Goal: Task Accomplishment & Management: Use online tool/utility

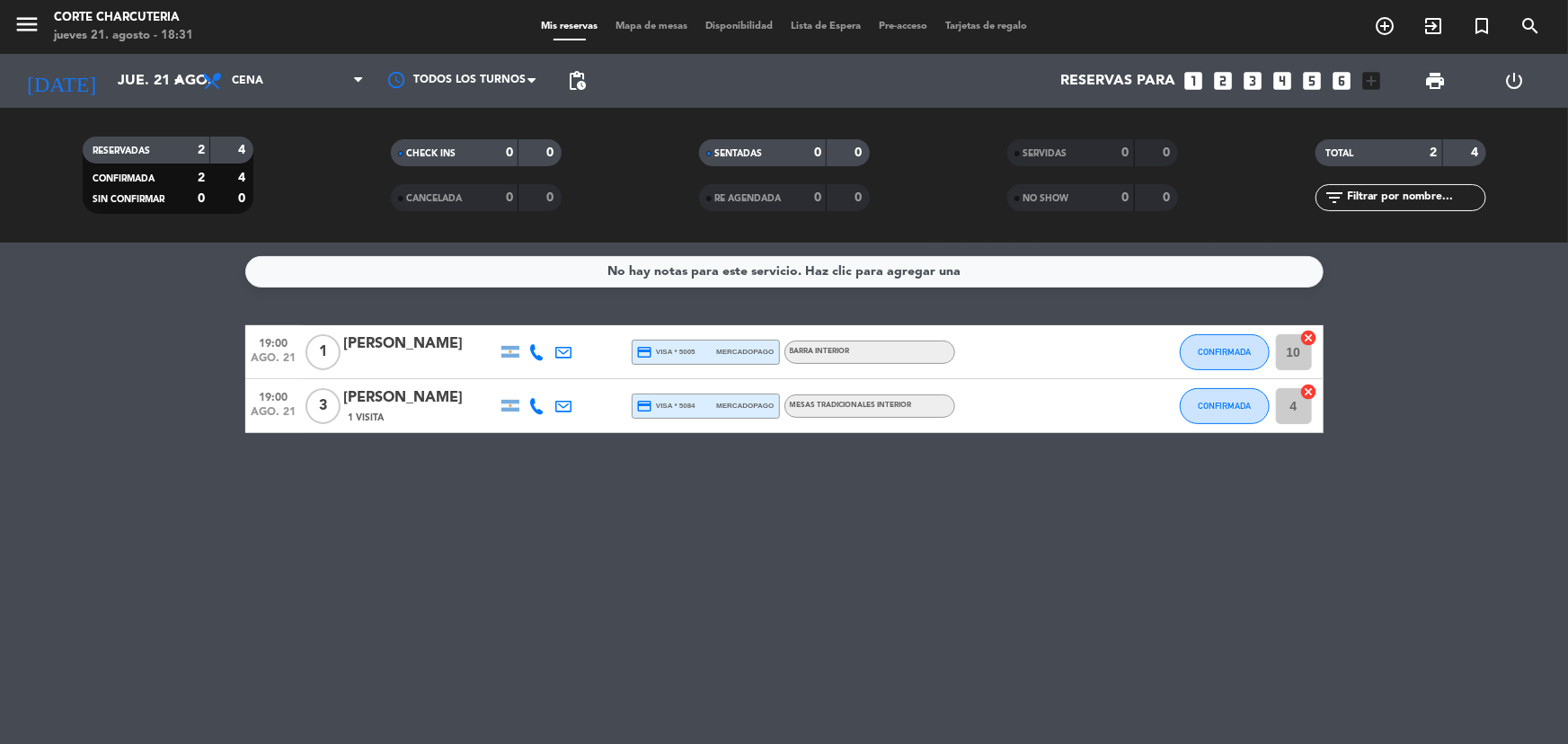
click at [1217, 80] on icon "looks_two" at bounding box center [1223, 80] width 23 height 23
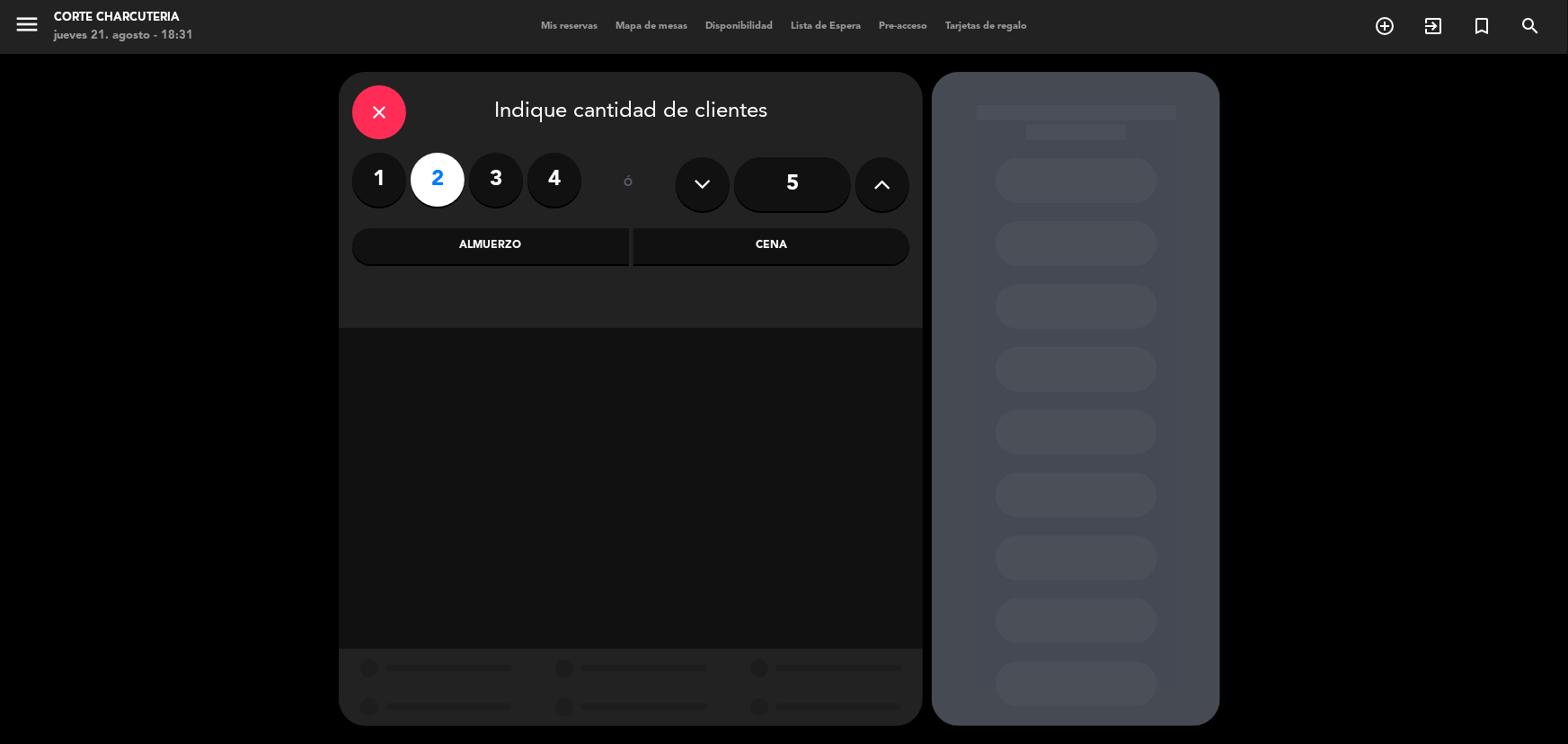
click at [731, 248] on div "Cena" at bounding box center [772, 246] width 277 height 36
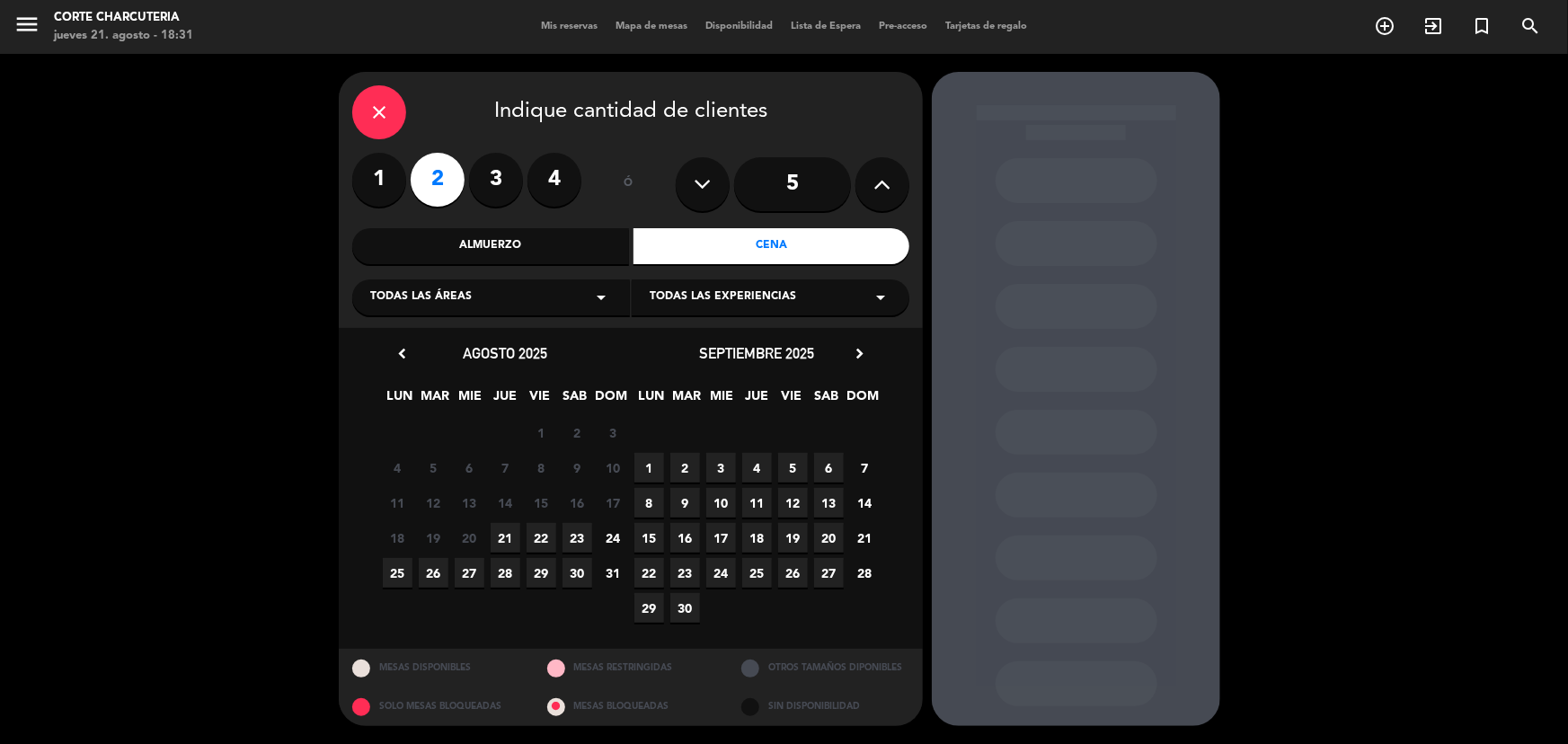
click at [505, 537] on span "21" at bounding box center [506, 538] width 30 height 30
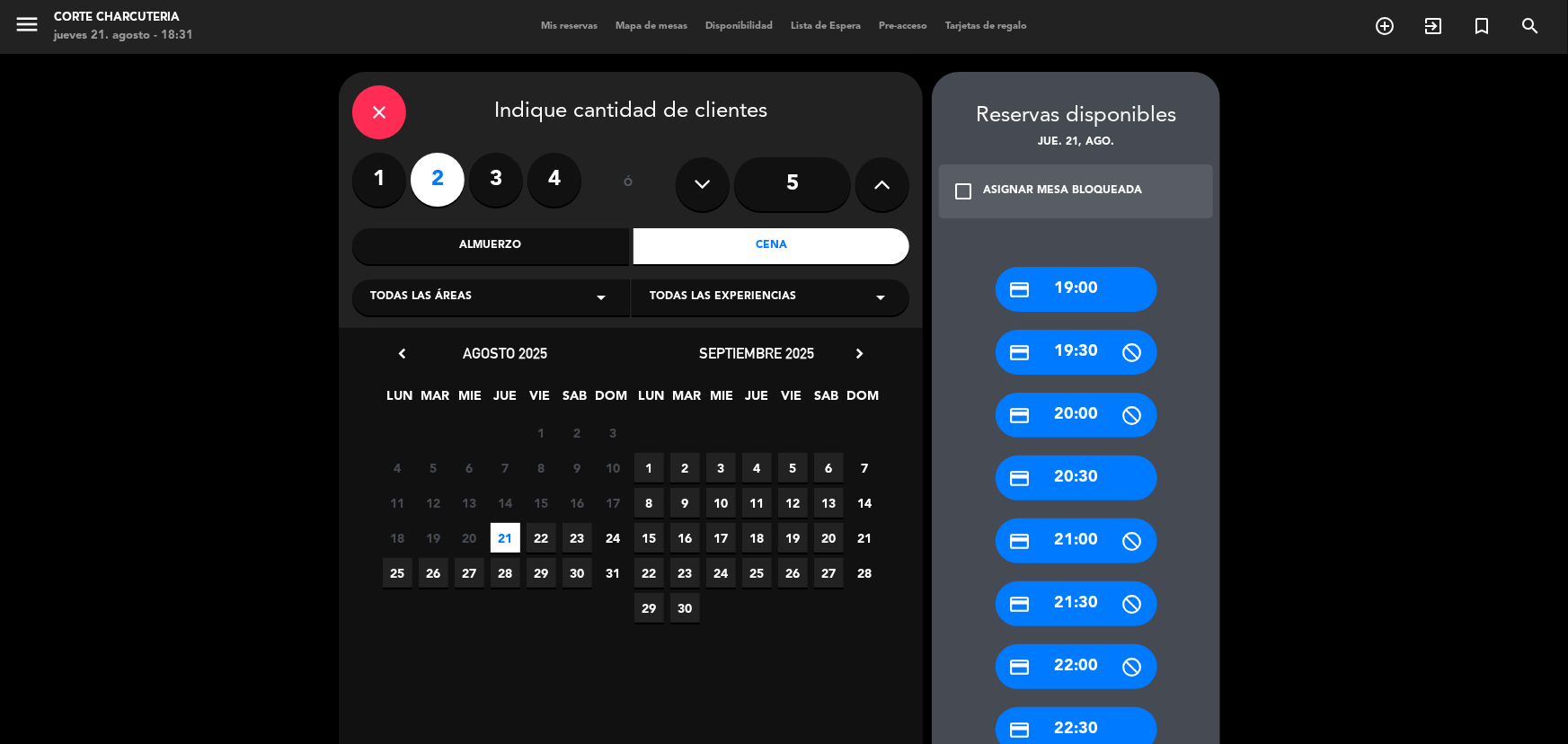
click at [1072, 480] on div "credit_card 20:30" at bounding box center [1077, 478] width 162 height 45
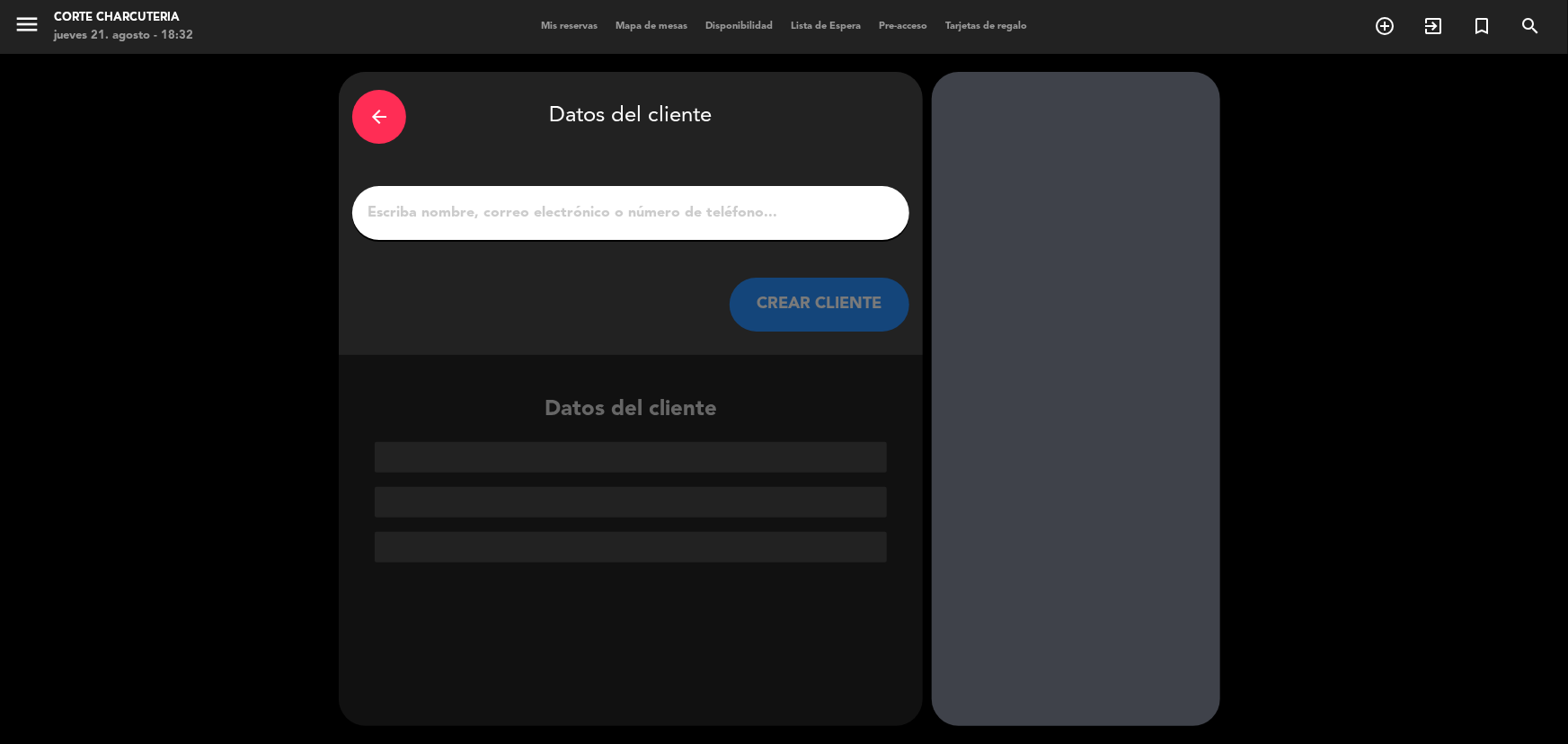
click at [783, 211] on input "1" at bounding box center [631, 212] width 530 height 25
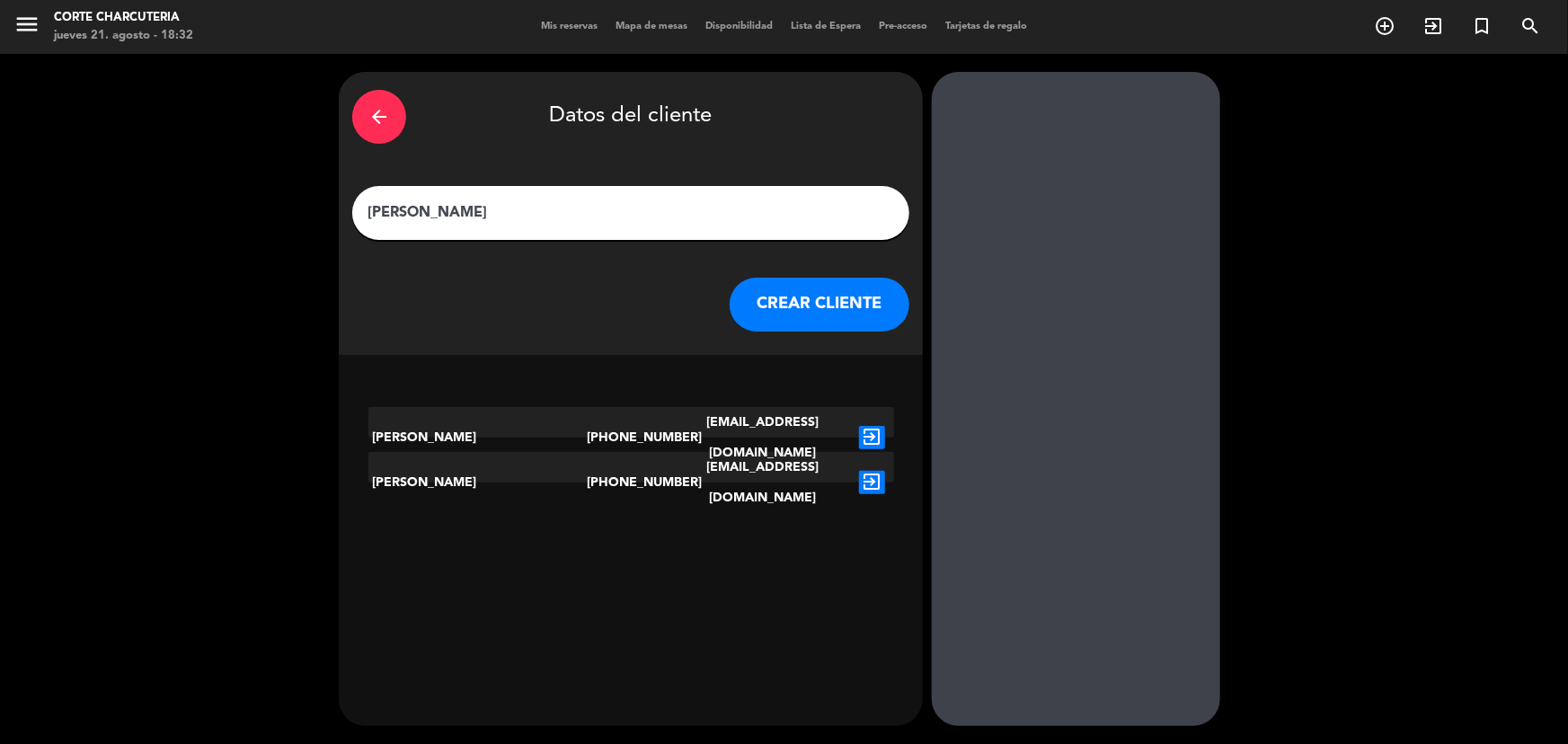
type input "[PERSON_NAME]"
click at [870, 426] on icon "exit_to_app" at bounding box center [872, 437] width 26 height 23
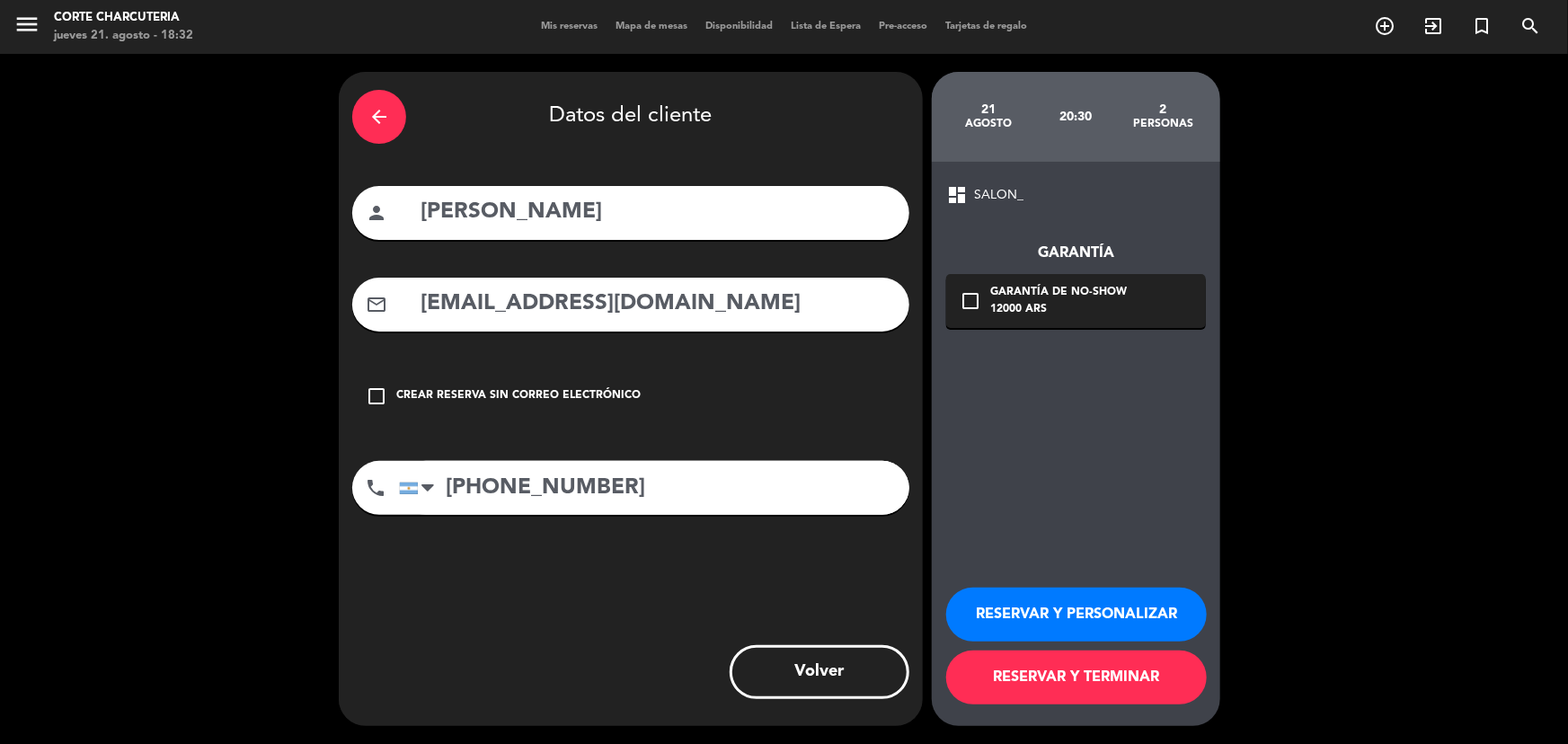
drag, startPoint x: 975, startPoint y: 296, endPoint x: 956, endPoint y: 312, distance: 24.8
click at [975, 297] on icon "check_box_outline_blank" at bounding box center [970, 300] width 22 height 22
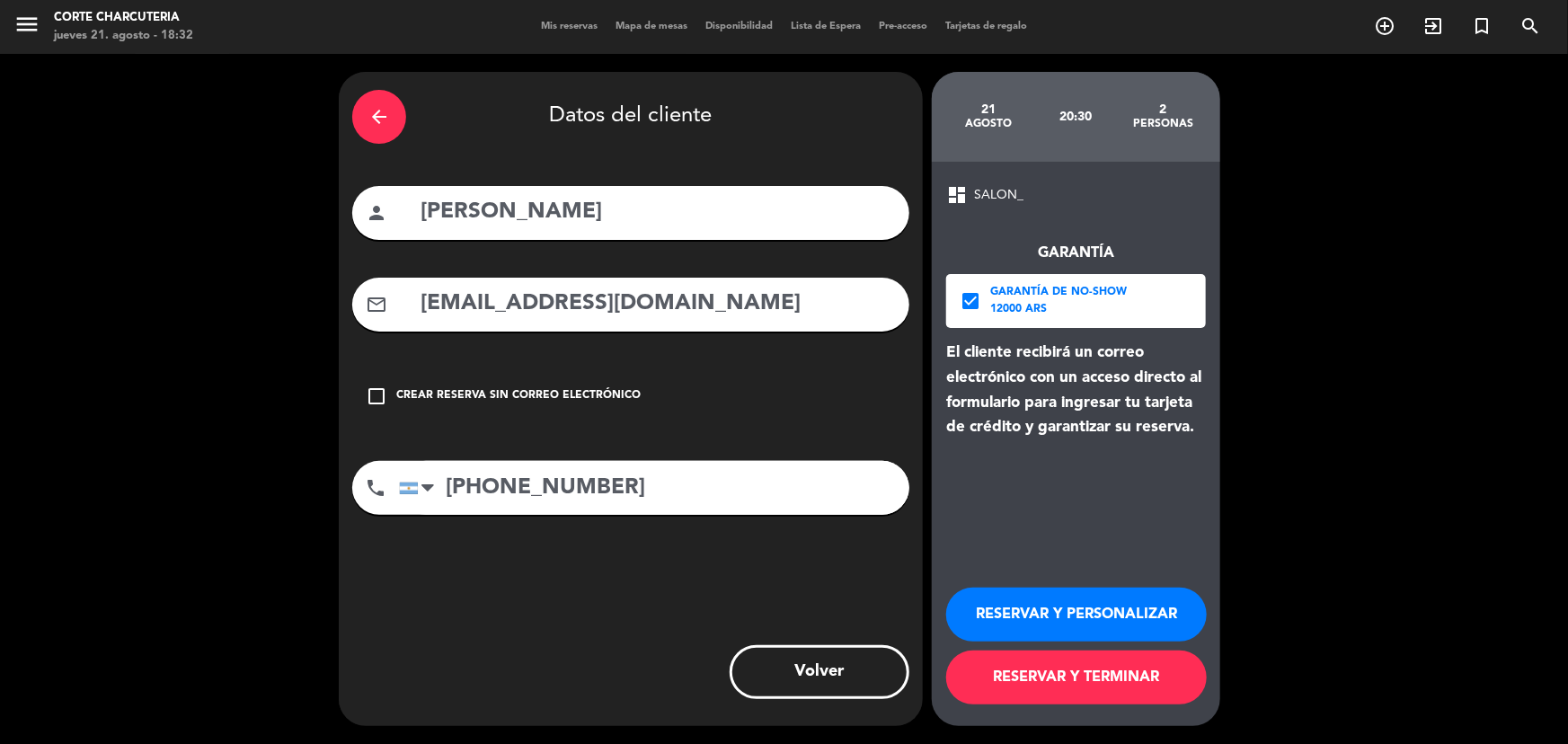
click at [1038, 684] on button "RESERVAR Y TERMINAR" at bounding box center [1077, 678] width 260 height 54
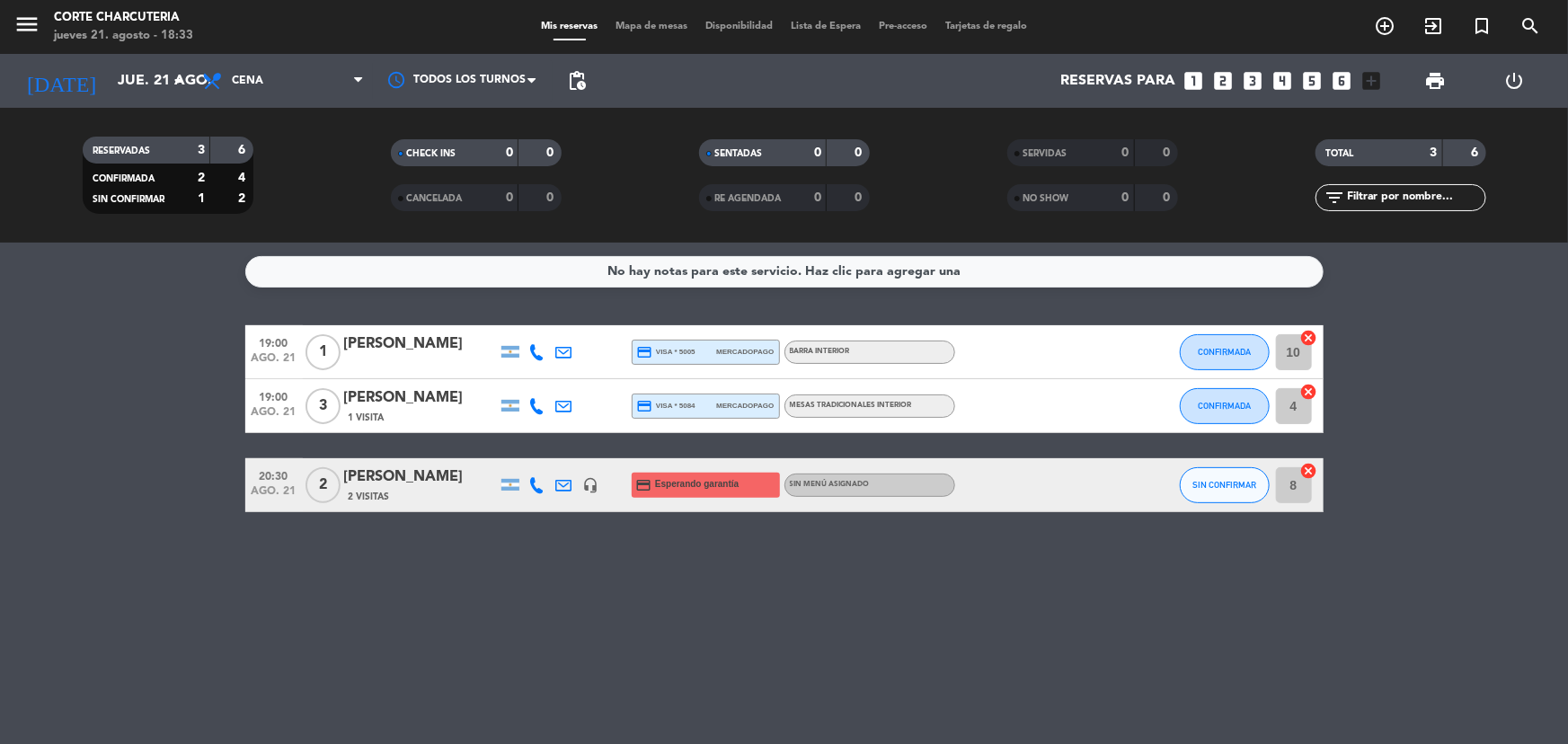
click at [1310, 465] on icon "cancel" at bounding box center [1309, 470] width 18 height 18
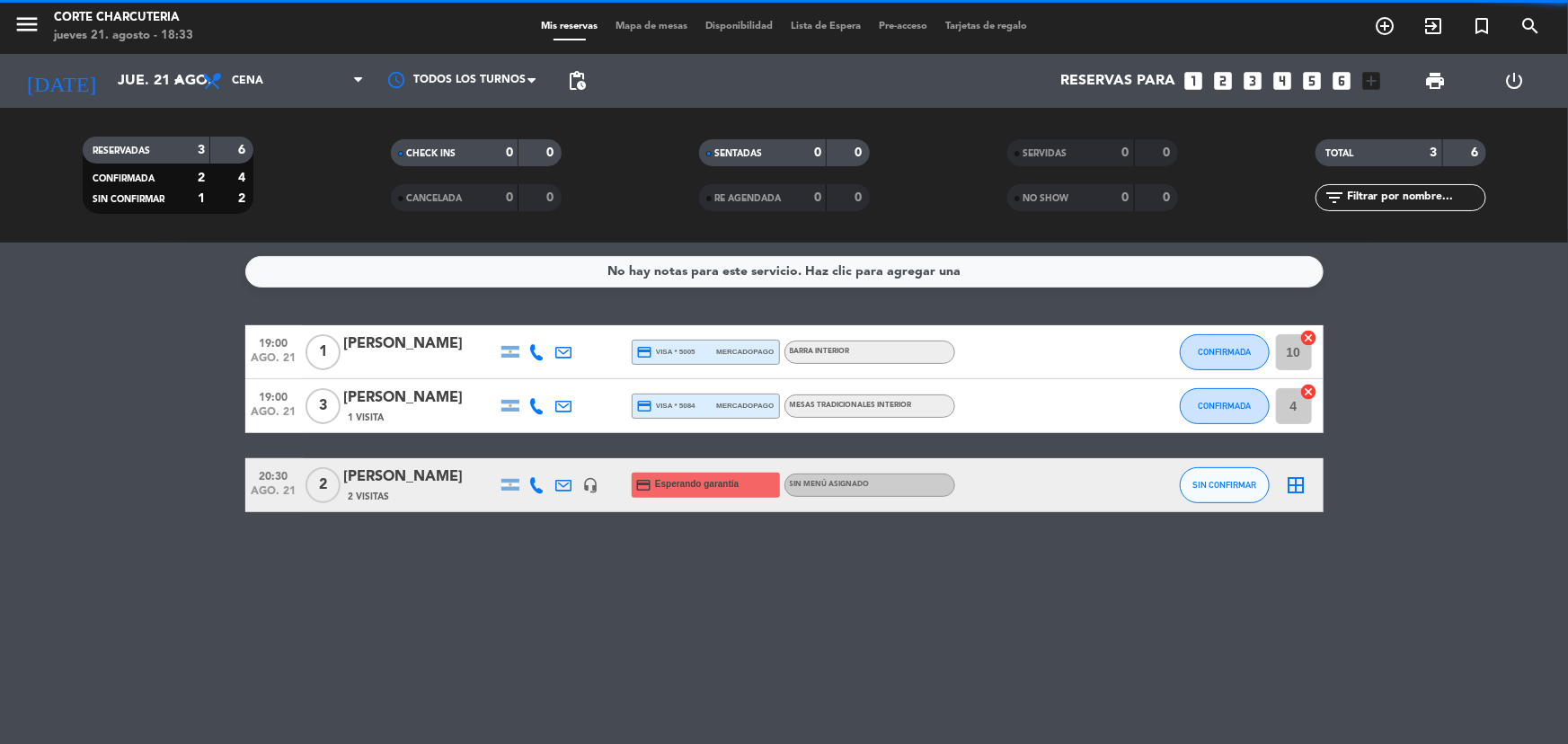
click at [1295, 487] on icon "border_all" at bounding box center [1297, 485] width 22 height 22
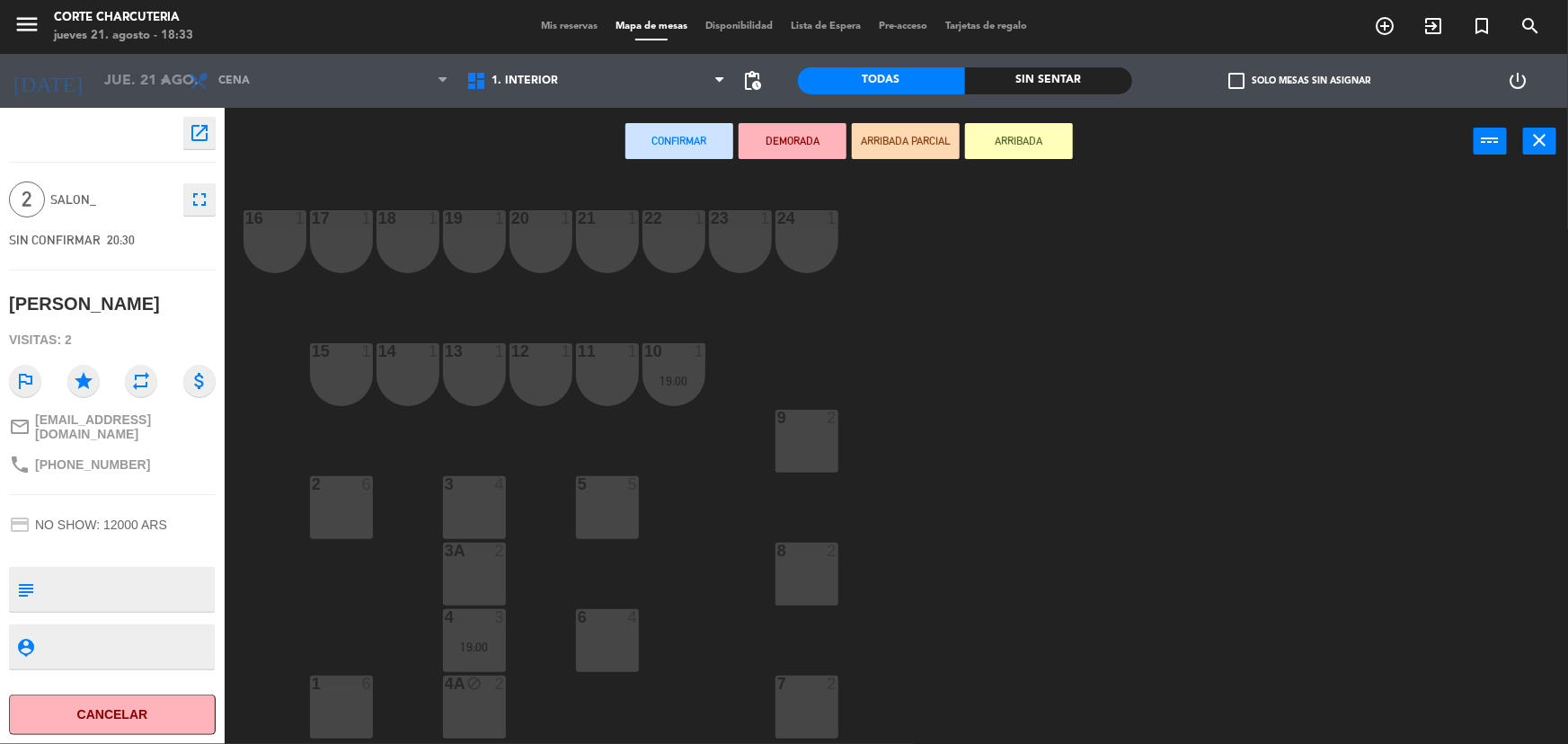
click at [800, 705] on div "7 2" at bounding box center [806, 707] width 63 height 63
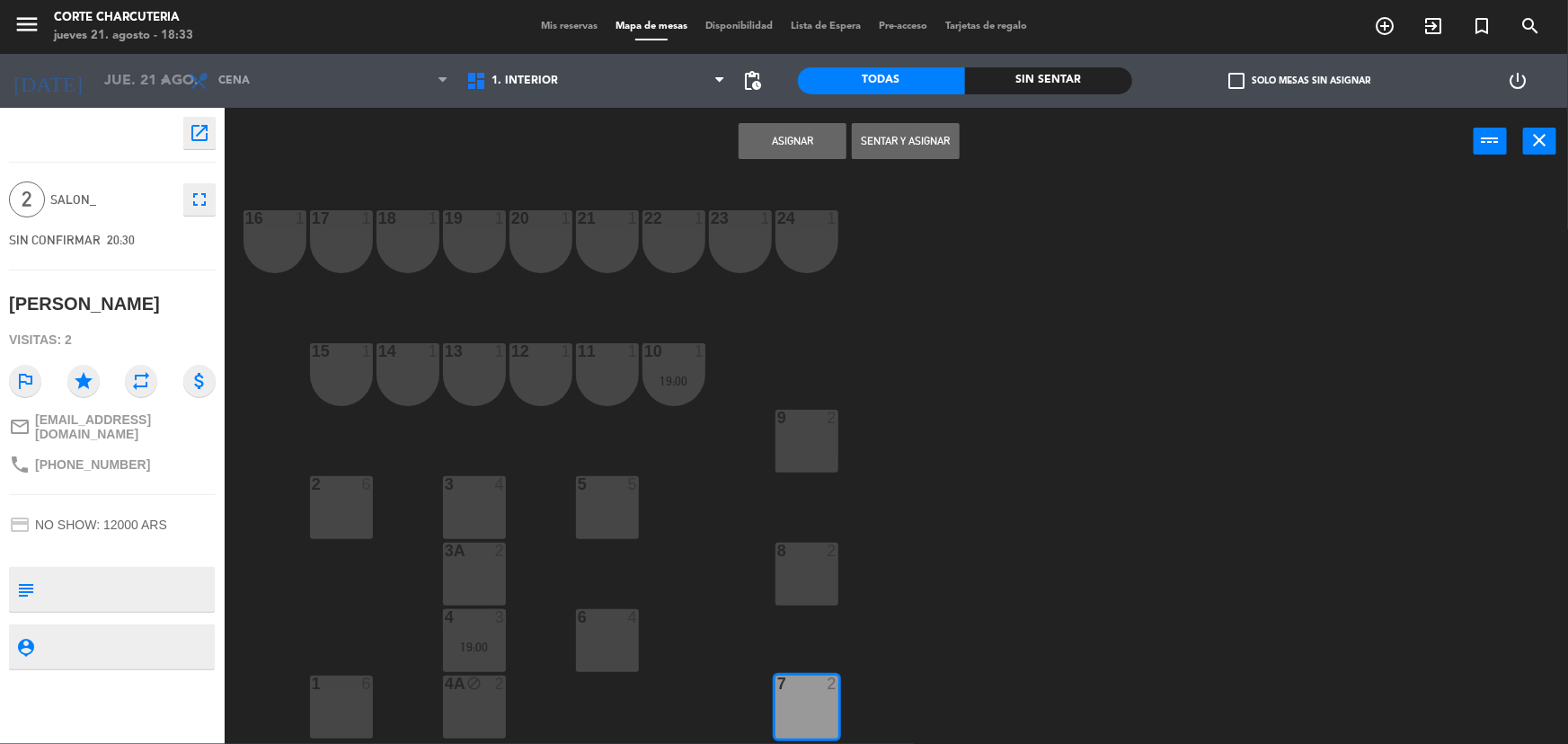
click at [763, 124] on button "Asignar" at bounding box center [792, 141] width 108 height 36
